Goal: Task Accomplishment & Management: Manage account settings

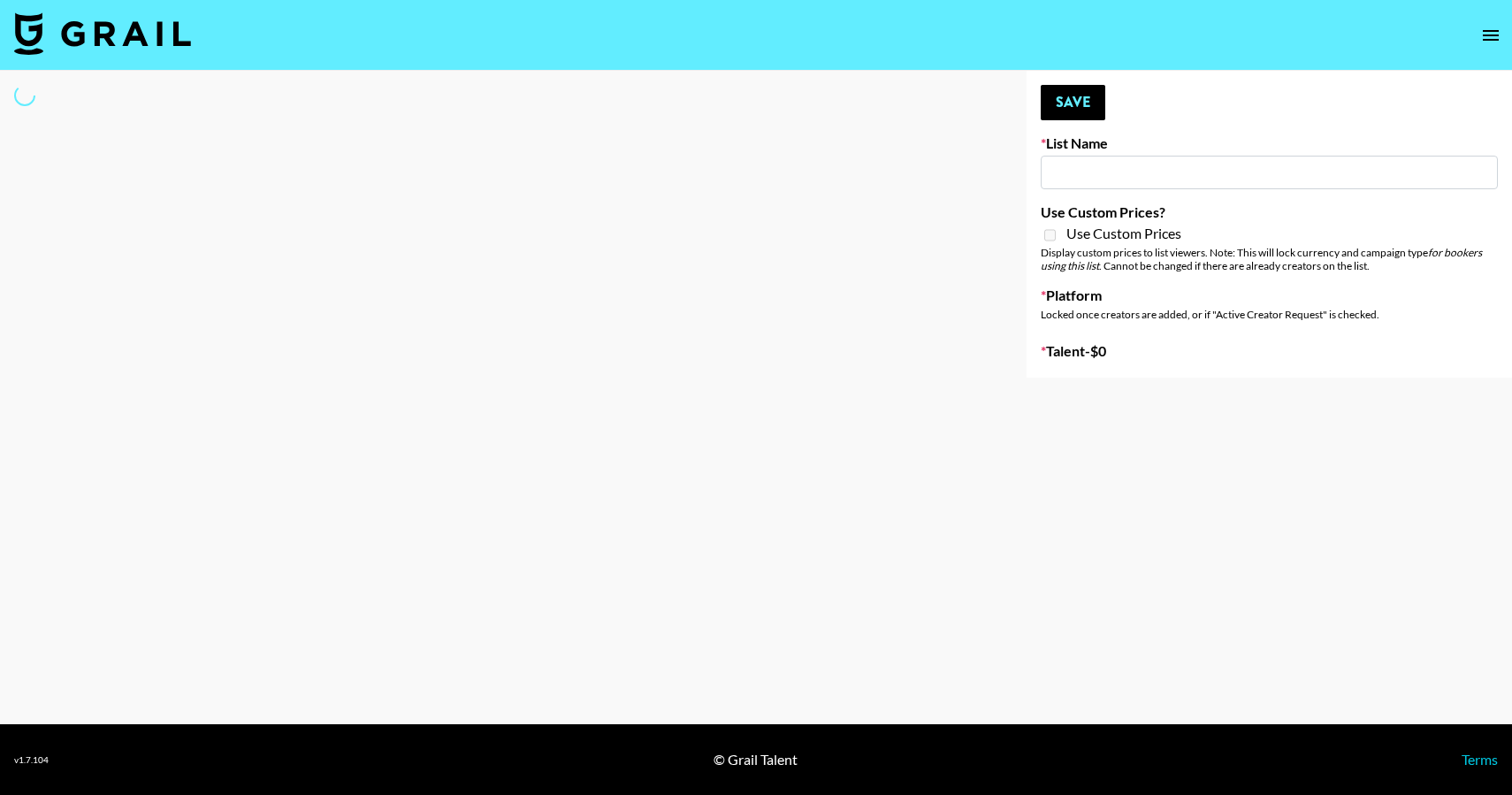
type input "Laundry Day - Supermodel"
select select "Song"
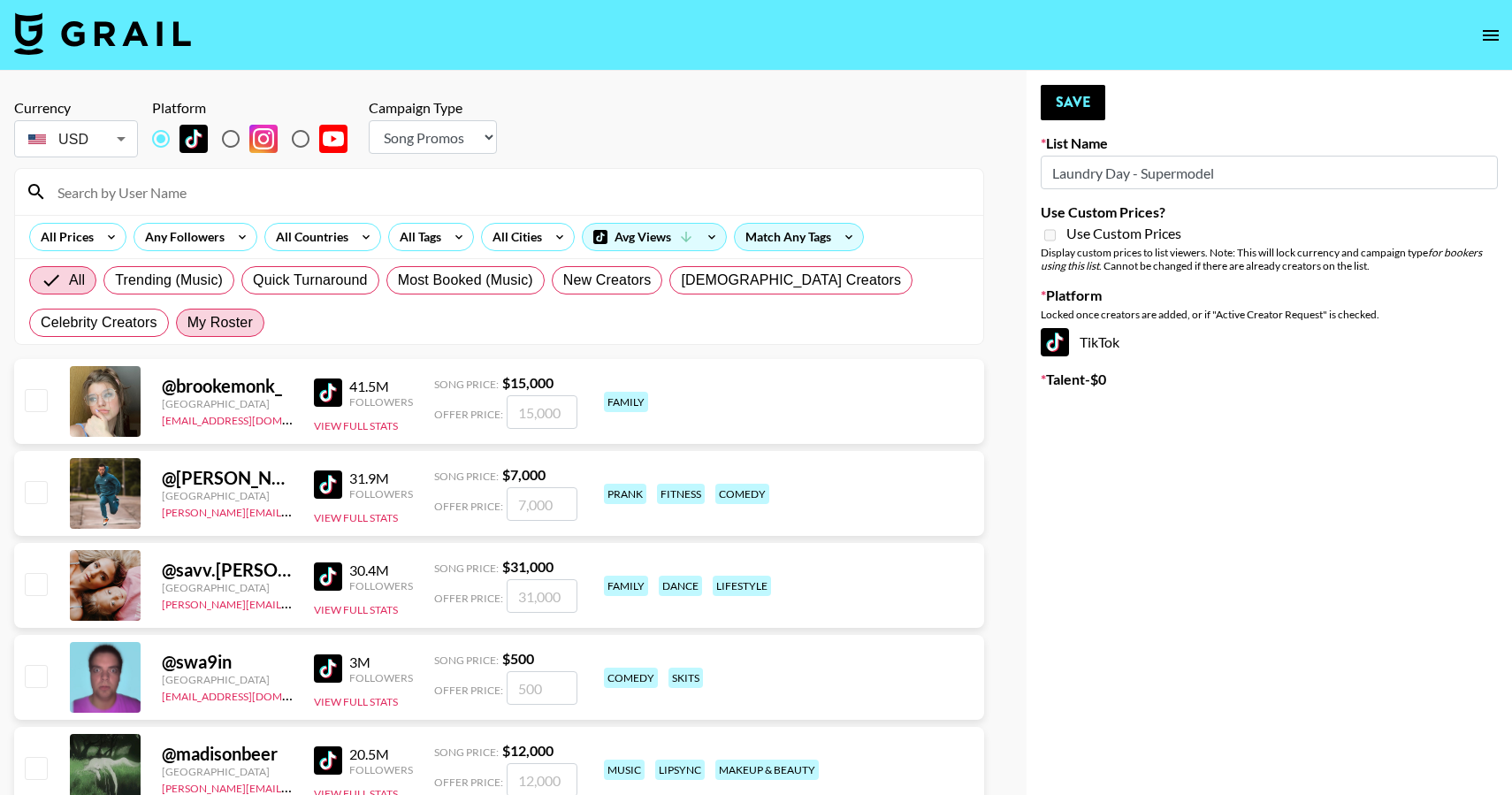
click at [188, 320] on span "My Roster" at bounding box center [220, 323] width 66 height 22
click at [188, 323] on input "My Roster" at bounding box center [188, 323] width 0 height 0
radio input "true"
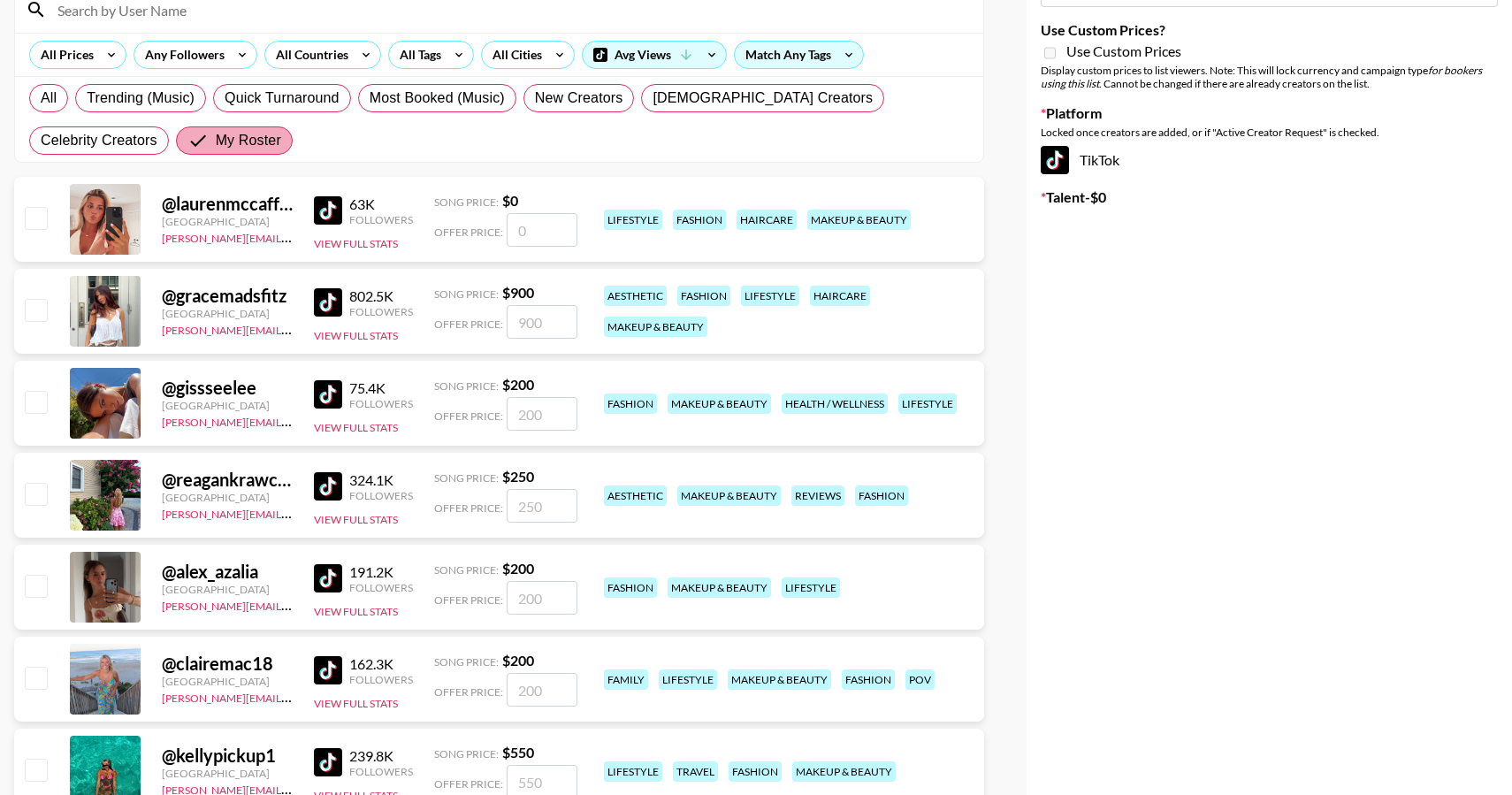
scroll to position [215, 0]
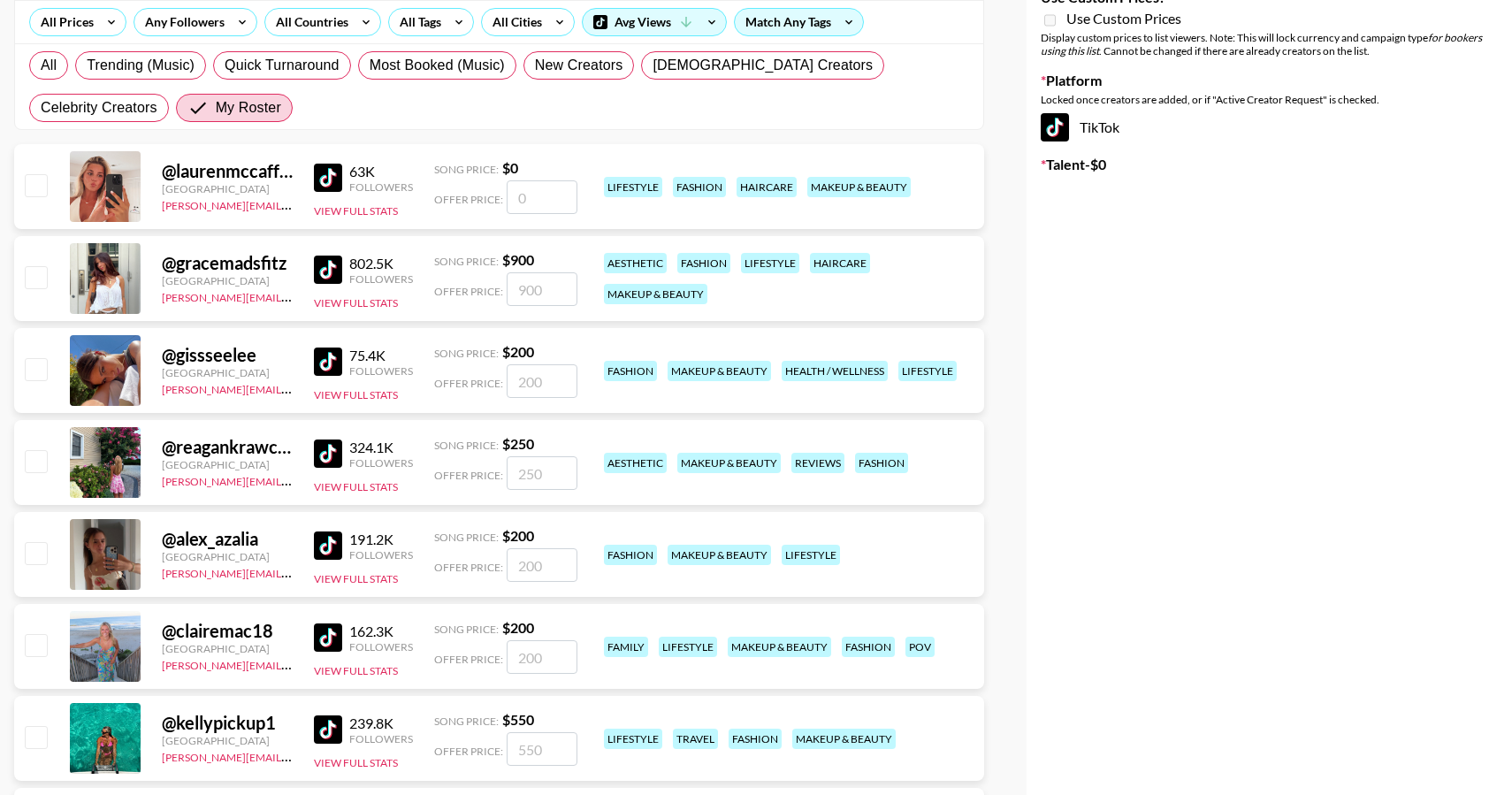
click at [43, 374] on input "checkbox" at bounding box center [35, 369] width 22 height 22
checkbox input "true"
type input "200"
click at [37, 462] on input "checkbox" at bounding box center [35, 461] width 22 height 22
checkbox input "true"
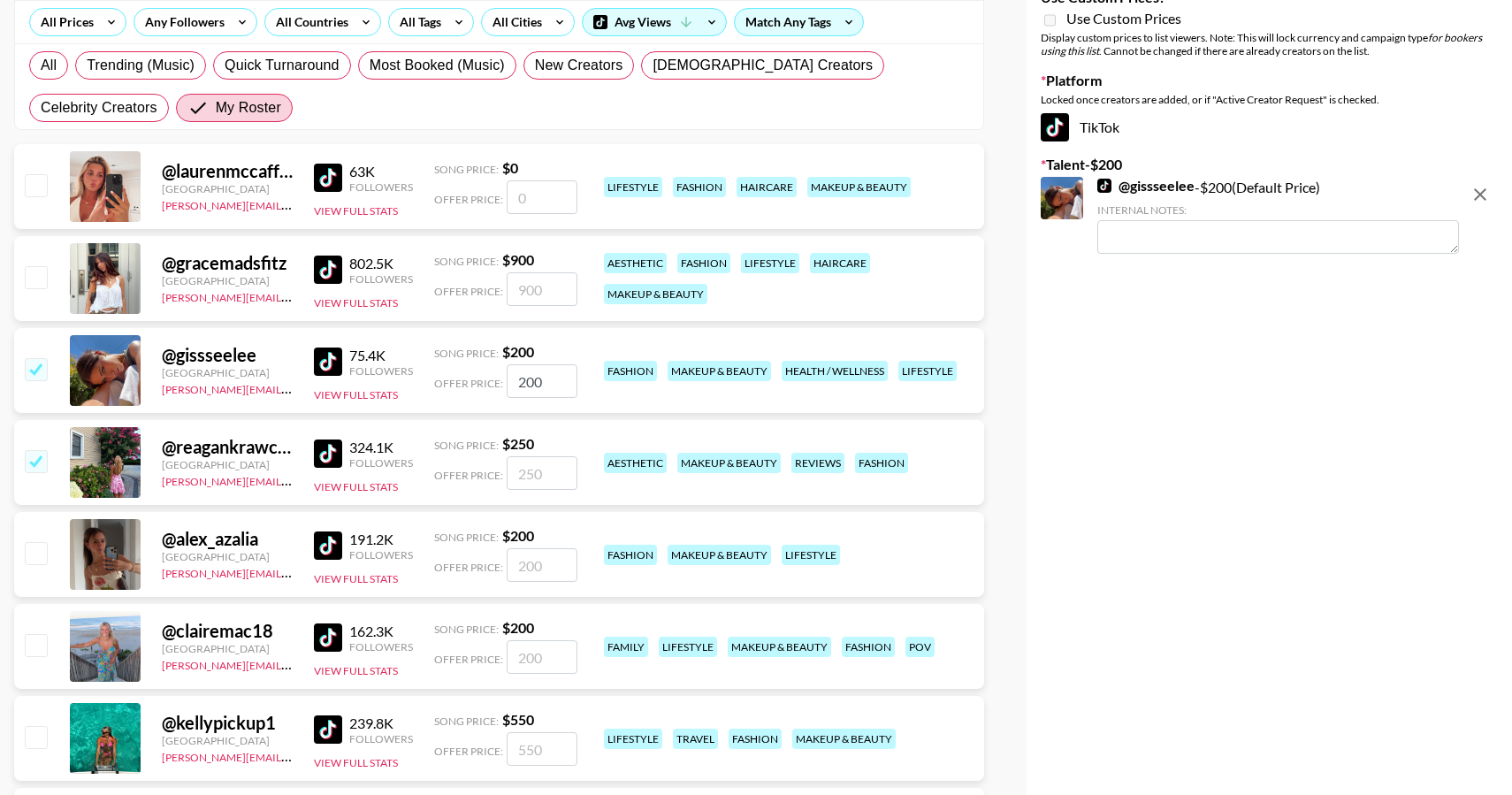
type input "250"
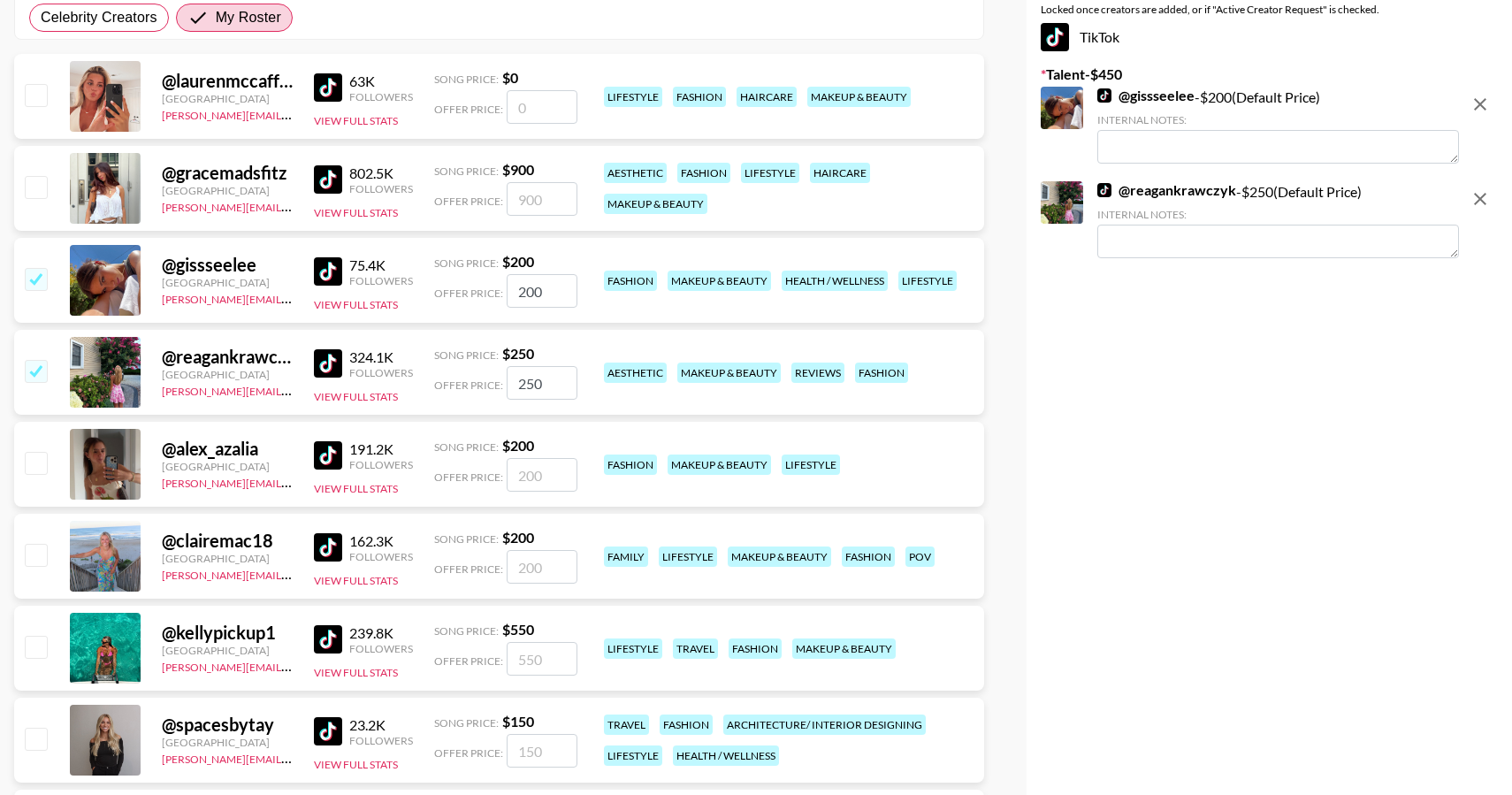
scroll to position [325, 0]
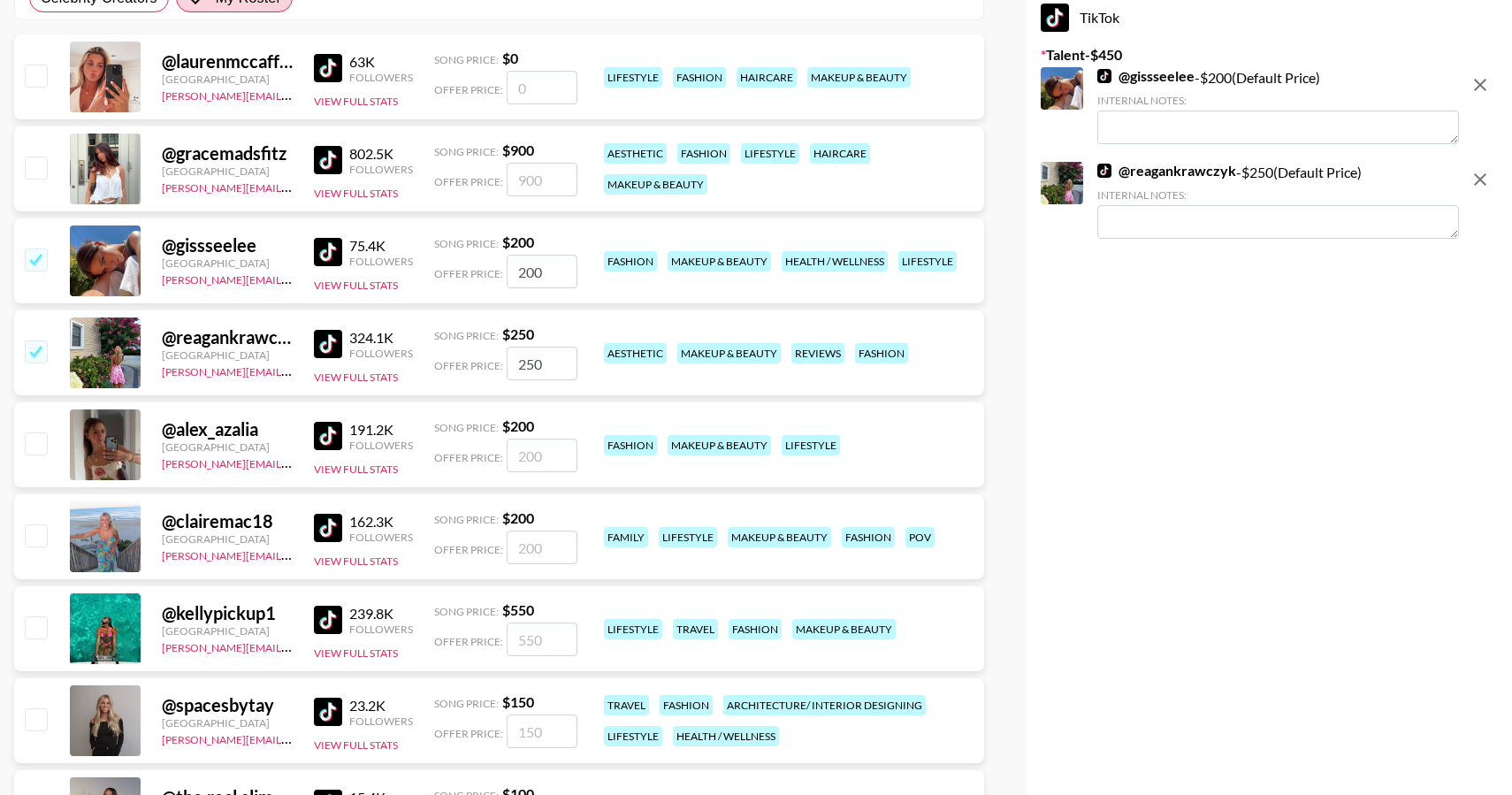
click at [35, 449] on input "checkbox" at bounding box center [35, 443] width 22 height 22
checkbox input "true"
type input "200"
click at [32, 525] on input "checkbox" at bounding box center [35, 535] width 22 height 22
checkbox input "true"
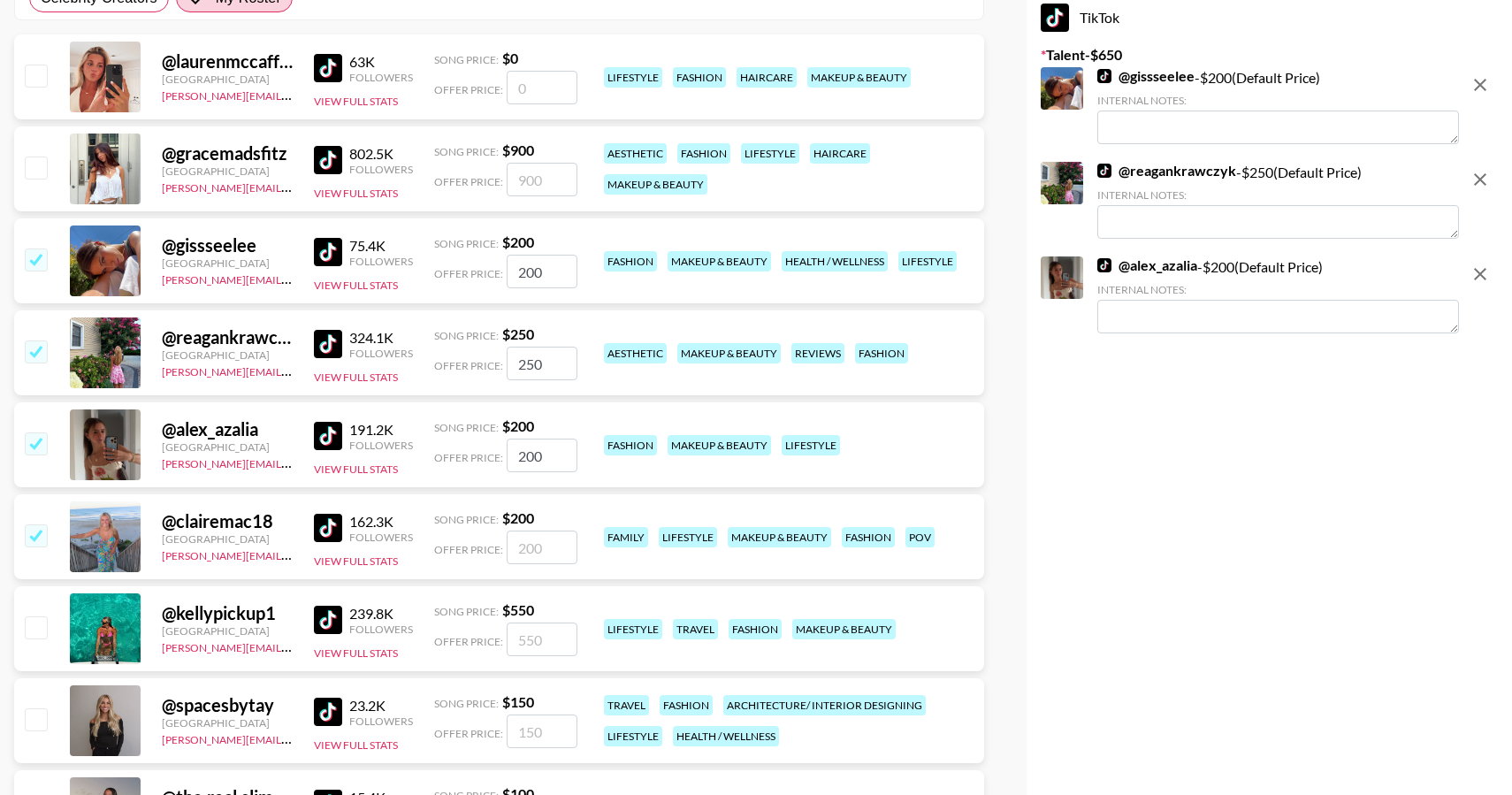
type input "200"
click at [32, 525] on input "checkbox" at bounding box center [35, 535] width 22 height 22
checkbox input "false"
click at [32, 525] on input "checkbox" at bounding box center [35, 535] width 22 height 22
checkbox input "true"
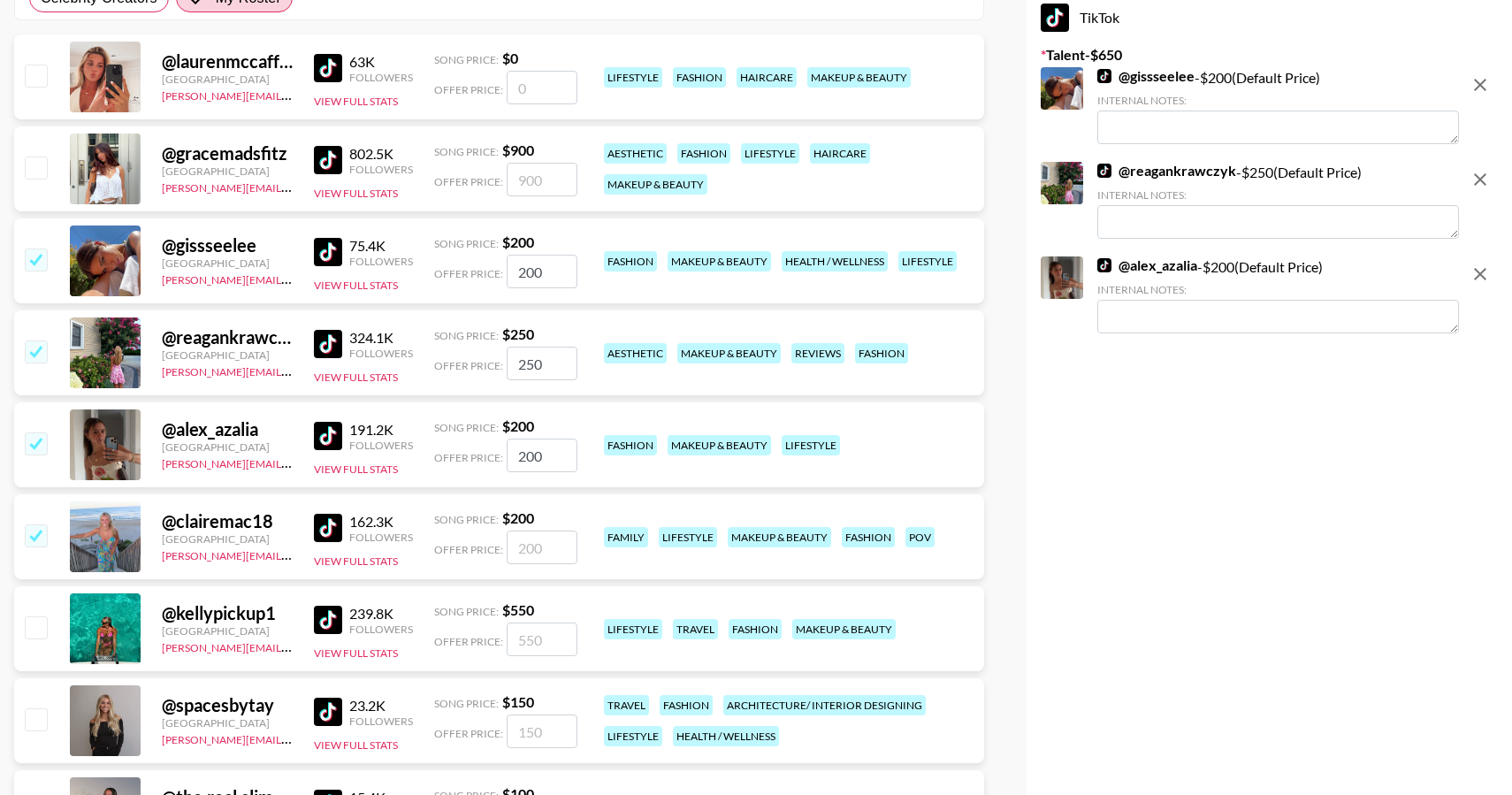
type input "200"
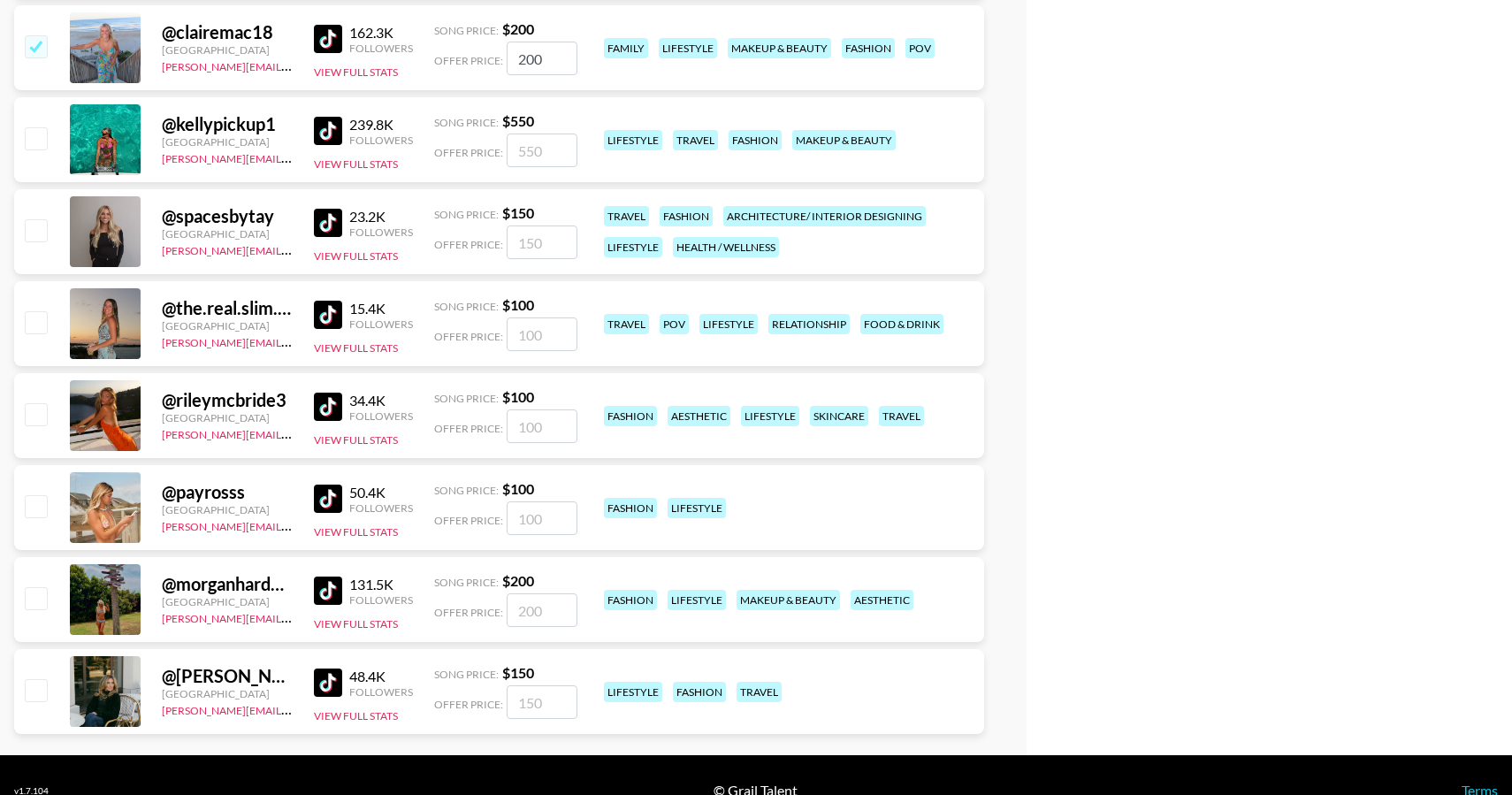
scroll to position [816, 0]
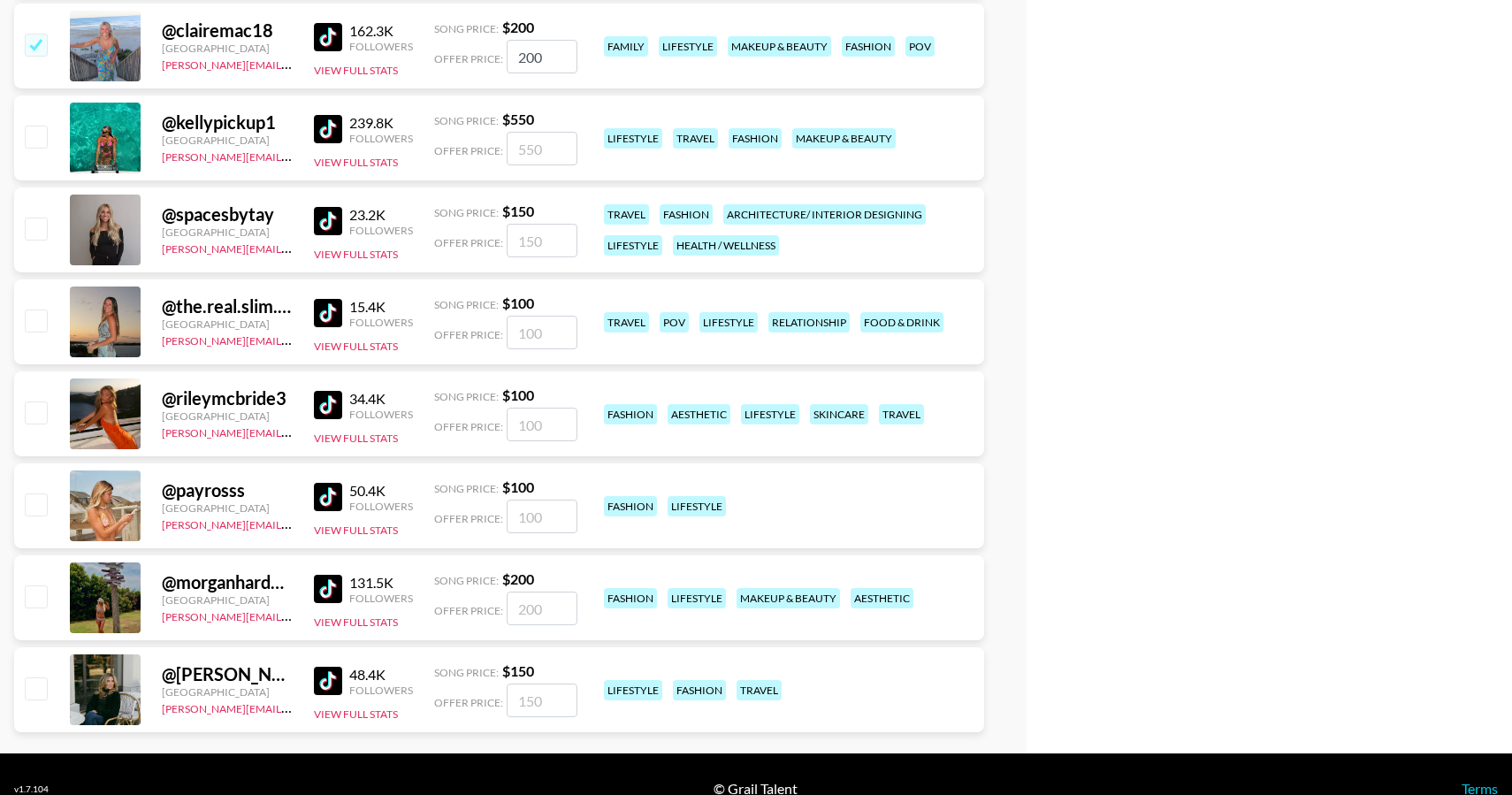
click at [43, 598] on input "checkbox" at bounding box center [35, 596] width 22 height 22
checkbox input "true"
type input "200"
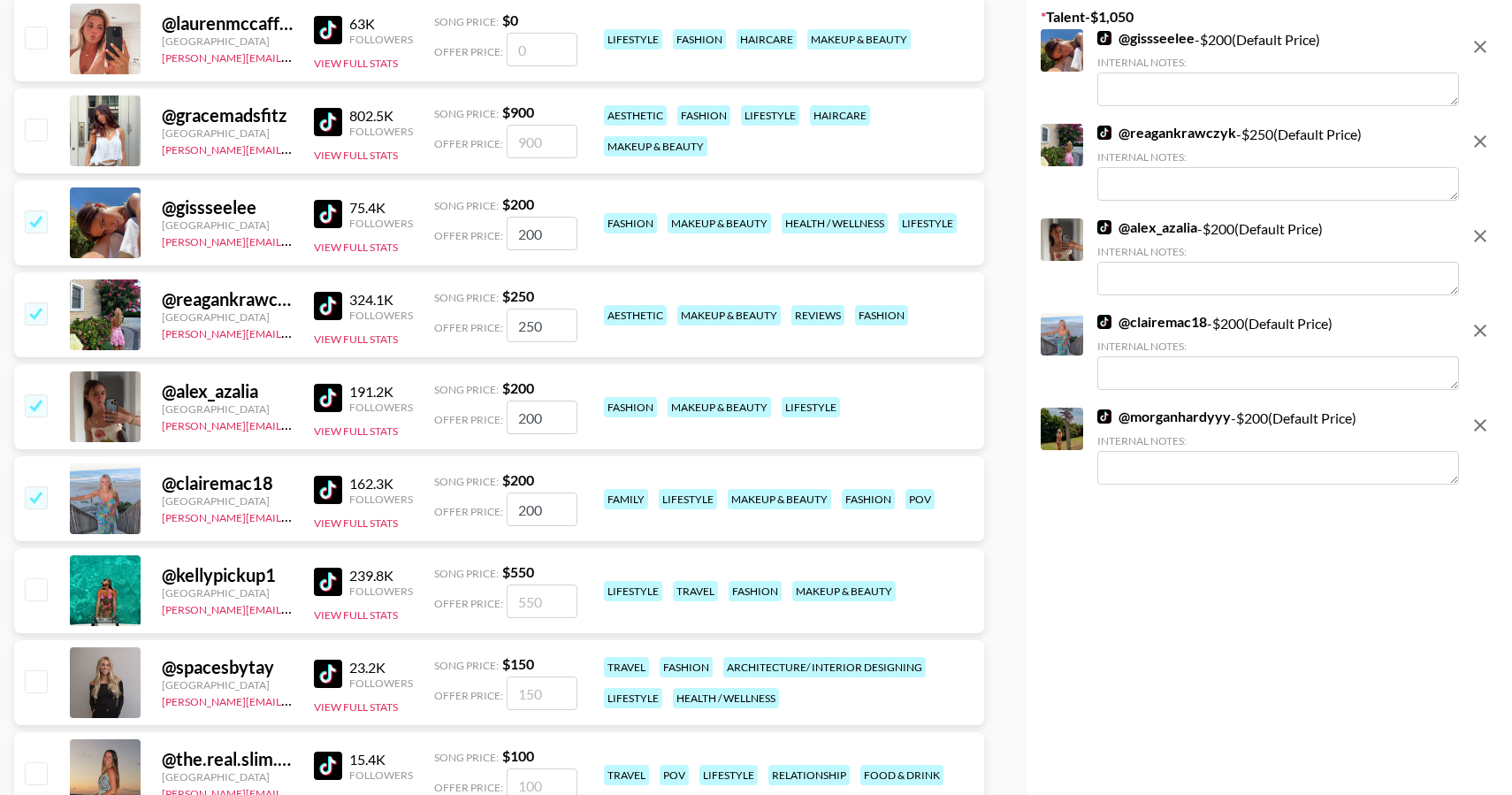
scroll to position [348, 0]
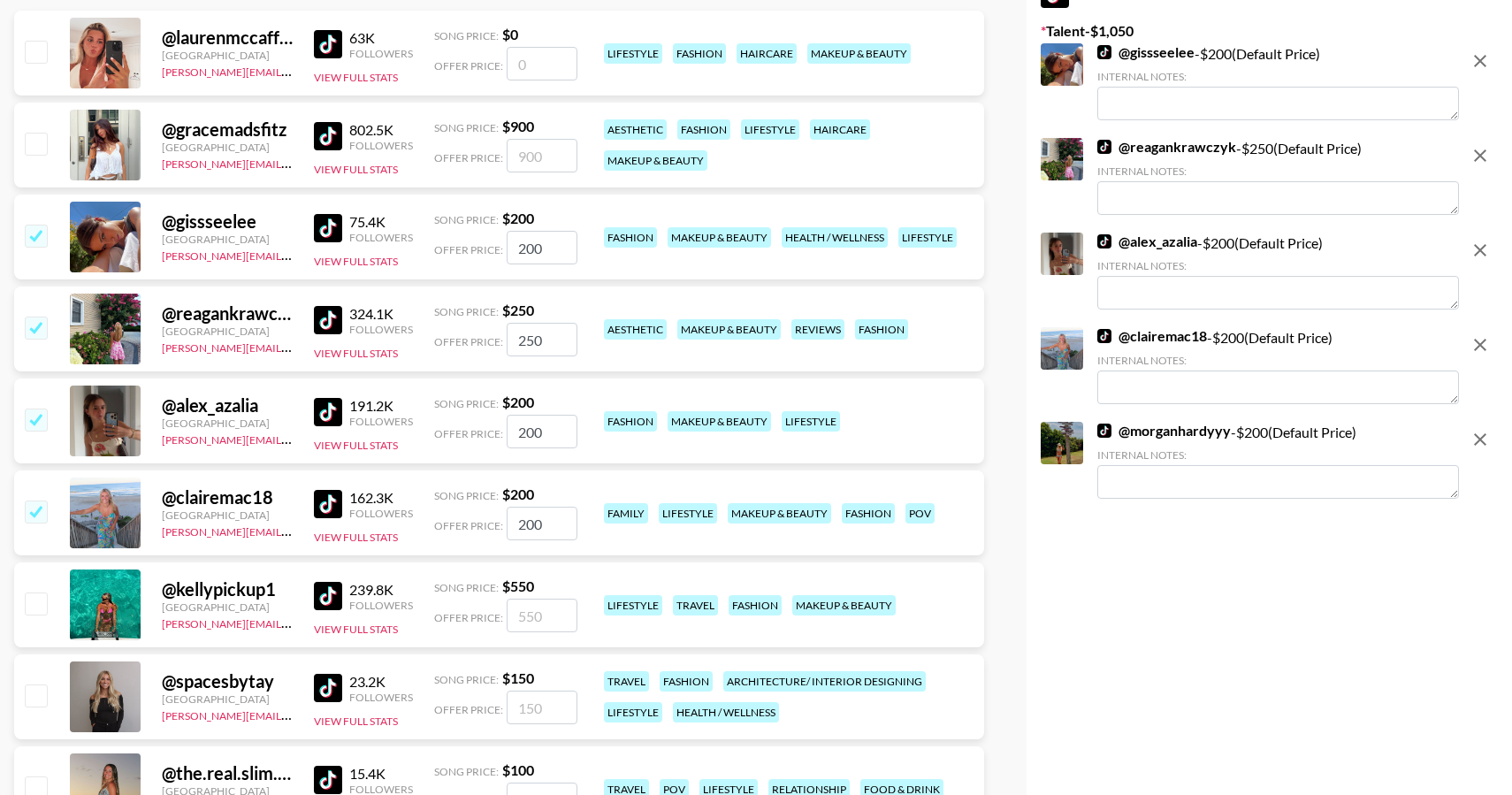
click at [36, 515] on input "checkbox" at bounding box center [35, 511] width 22 height 22
checkbox input "false"
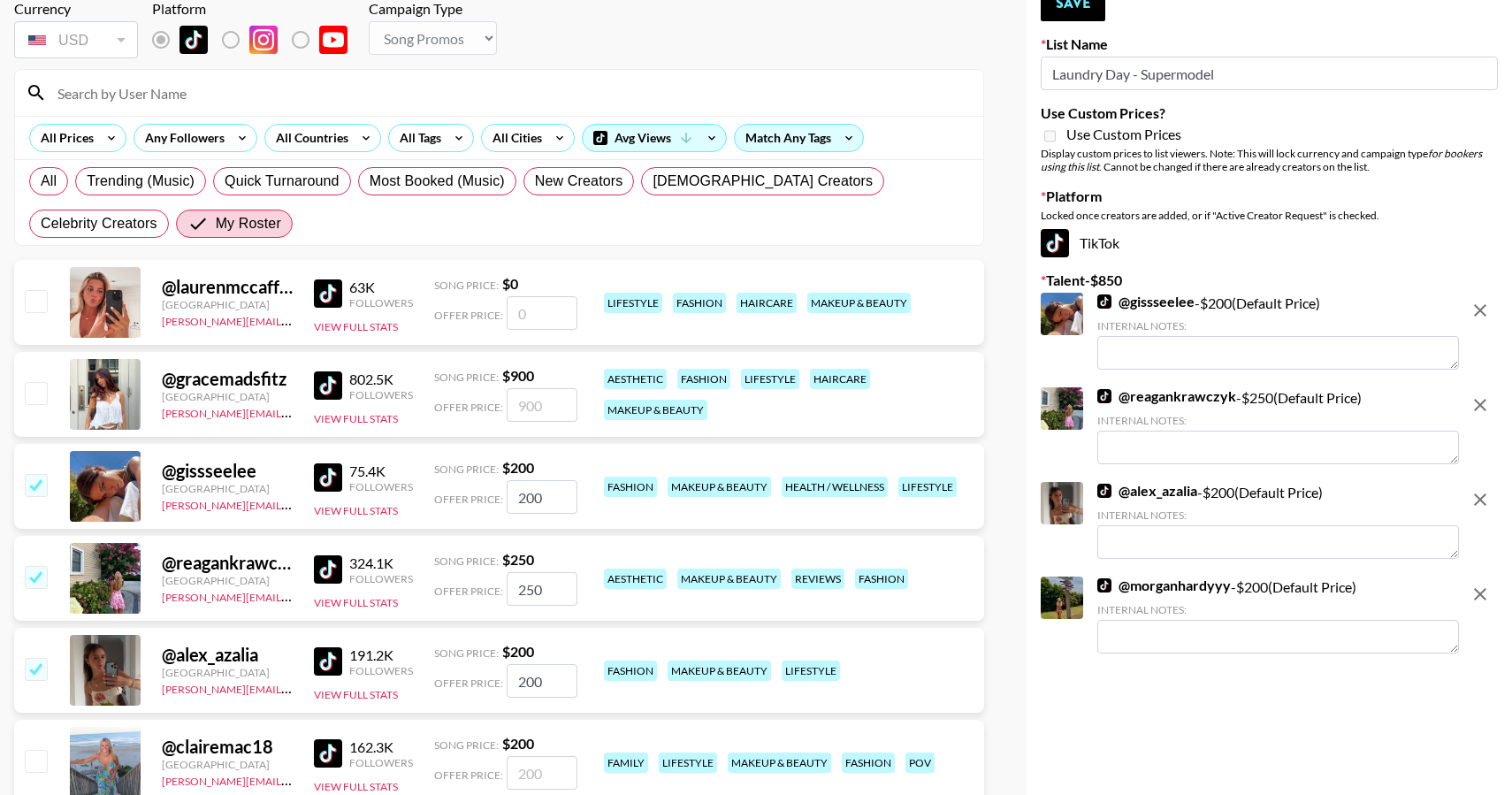
scroll to position [0, 0]
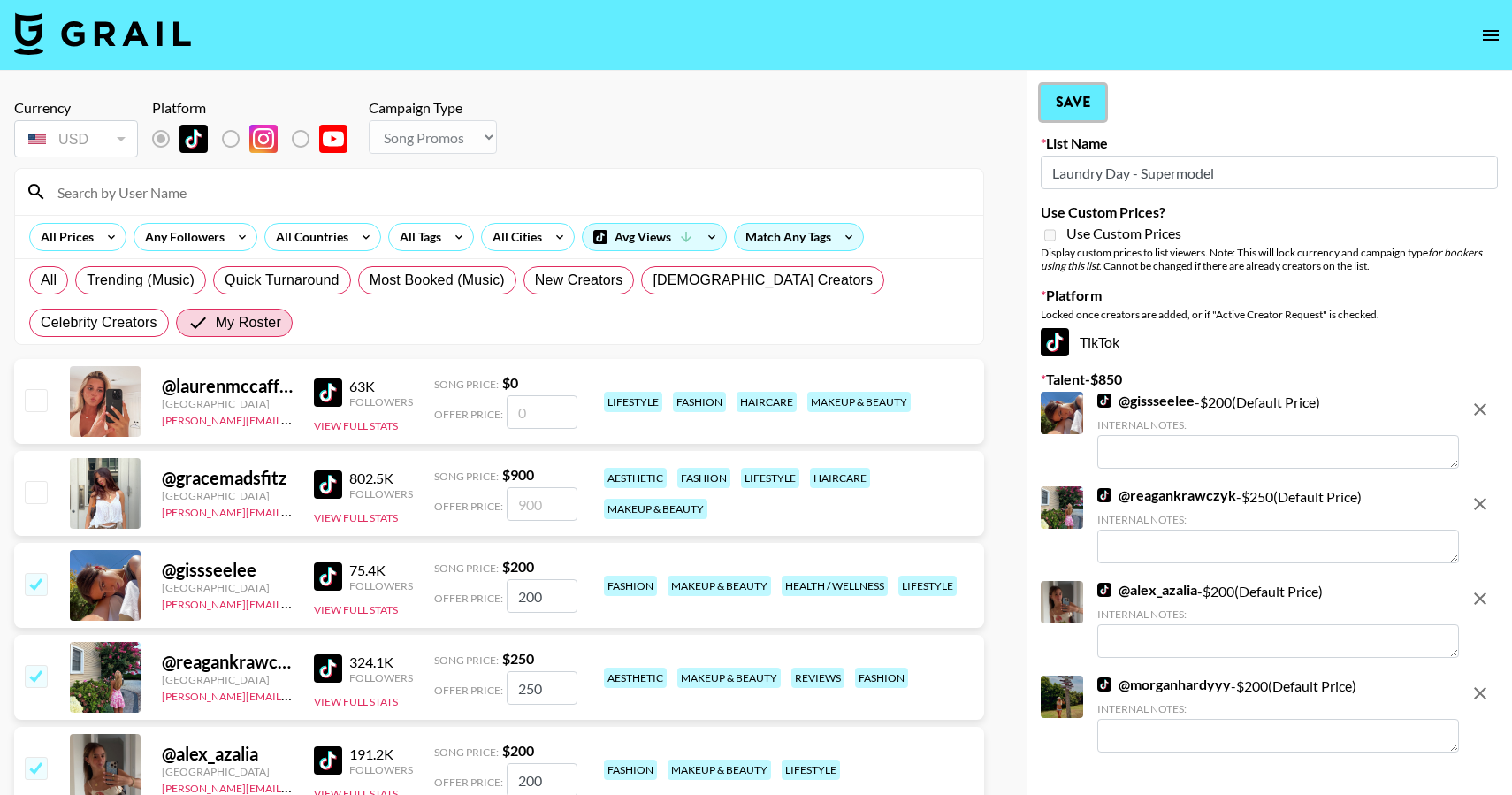
click at [1079, 87] on button "Save" at bounding box center [1073, 103] width 65 height 35
